Goal: Check status: Check status

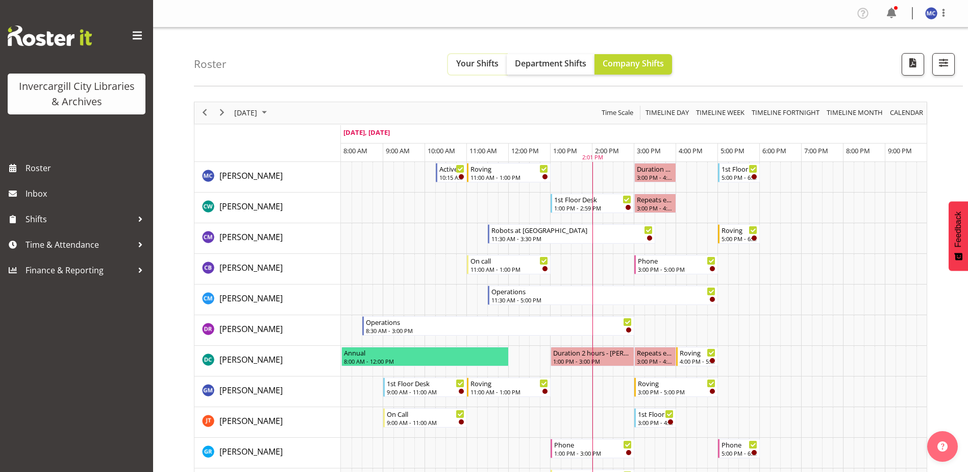
click at [477, 68] on span "Your Shifts" at bounding box center [477, 63] width 42 height 11
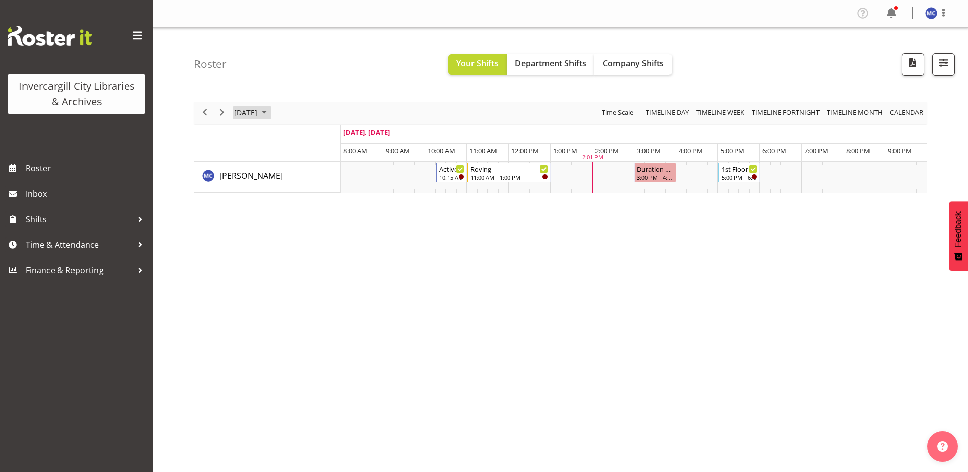
click at [271, 114] on span "September 2025" at bounding box center [264, 112] width 12 height 13
click at [219, 114] on span "Next" at bounding box center [222, 112] width 12 height 13
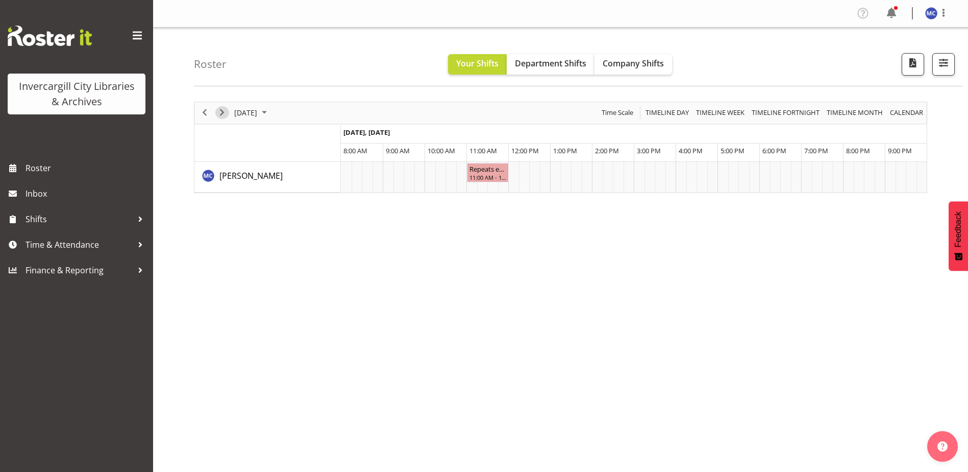
click at [216, 116] on span "Next" at bounding box center [222, 112] width 12 height 13
click at [200, 116] on span "Previous" at bounding box center [205, 112] width 12 height 13
click at [222, 114] on span "Next" at bounding box center [222, 112] width 12 height 13
click at [465, 173] on div "Duration 1 hours - Aurora Catu 10:30 AM - 11:30 AM" at bounding box center [467, 172] width 38 height 19
click at [225, 108] on span "Next" at bounding box center [222, 112] width 12 height 13
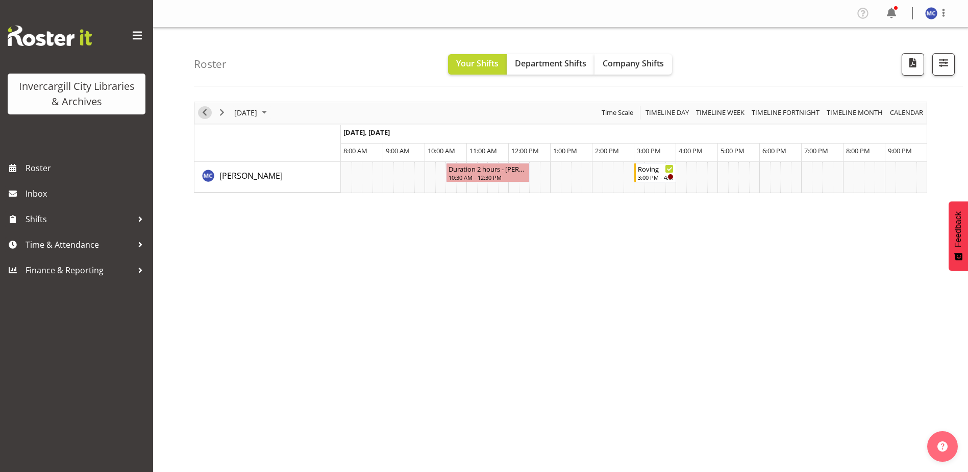
click at [202, 114] on span "Previous" at bounding box center [205, 112] width 12 height 13
click at [902, 234] on div "October 2, 2025 Today Timeline Day Timeline Week Timeline Fortnight Timeline Mo…" at bounding box center [581, 298] width 774 height 408
click at [271, 116] on span "September 2025" at bounding box center [264, 112] width 12 height 13
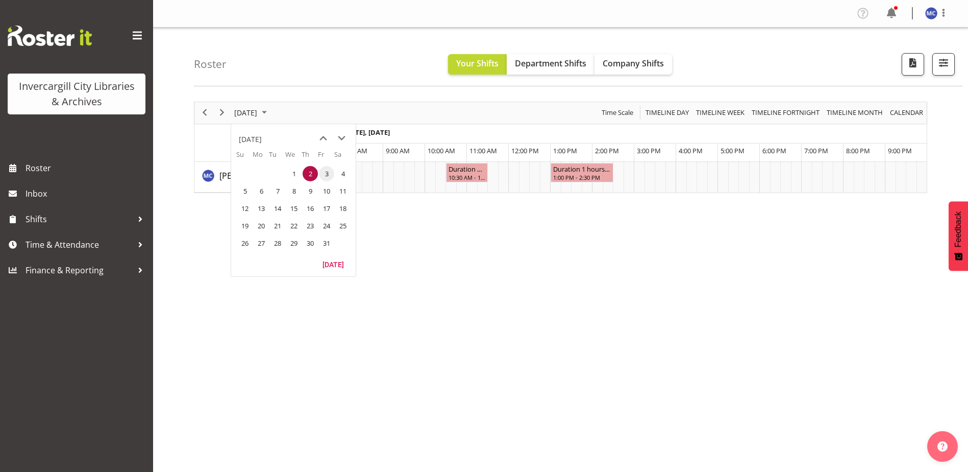
click at [326, 176] on span "3" at bounding box center [326, 173] width 15 height 15
